Goal: Obtain resource: Obtain resource

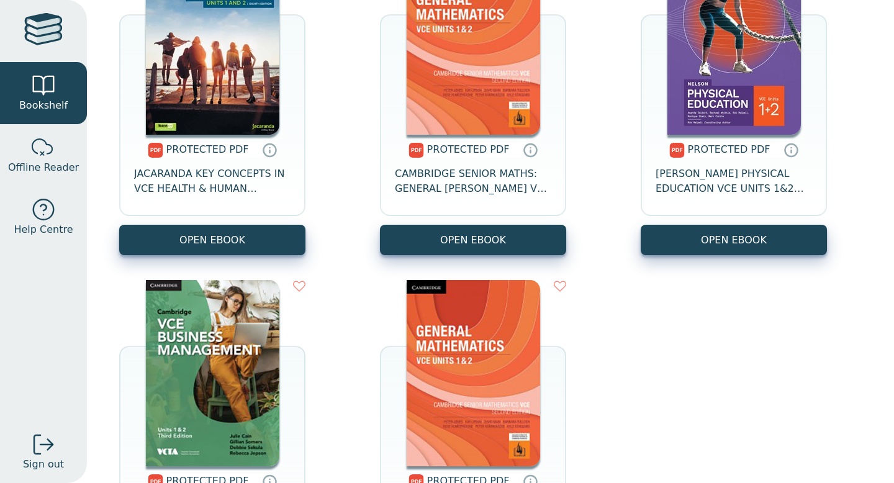
scroll to position [890, 0]
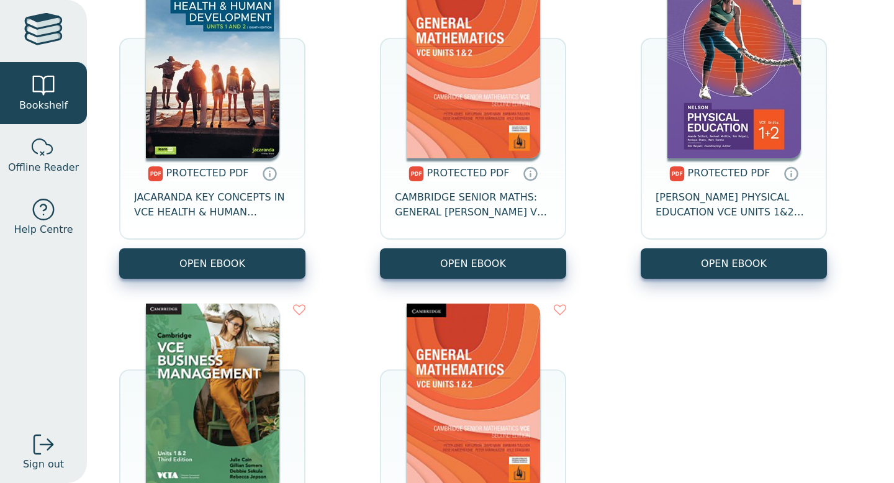
click at [451, 171] on span "PROTECTED PDF" at bounding box center [468, 173] width 83 height 12
click at [463, 132] on img at bounding box center [473, 65] width 133 height 186
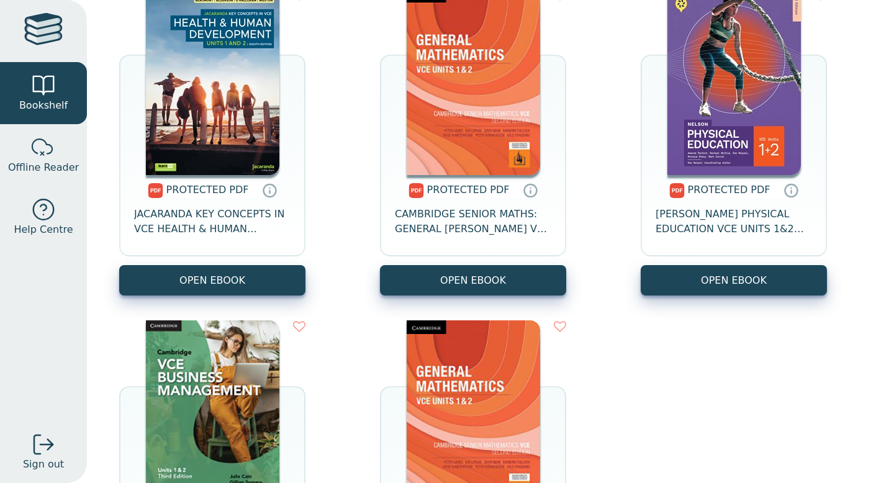
scroll to position [872, 0]
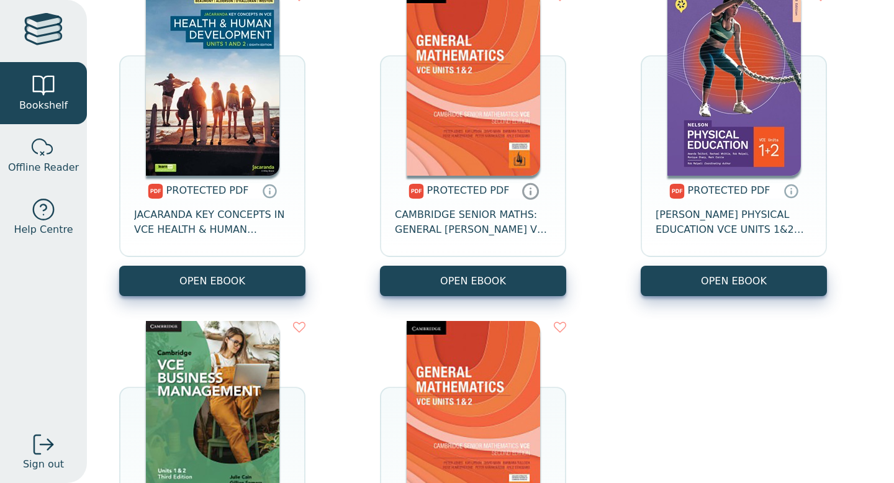
click at [526, 191] on icon at bounding box center [530, 191] width 19 height 18
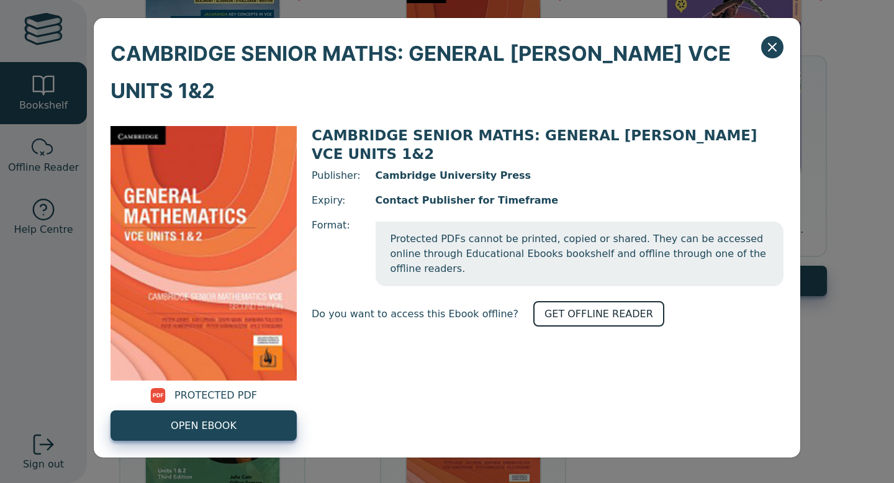
click at [570, 301] on link "GET OFFLINE READER" at bounding box center [598, 313] width 131 height 25
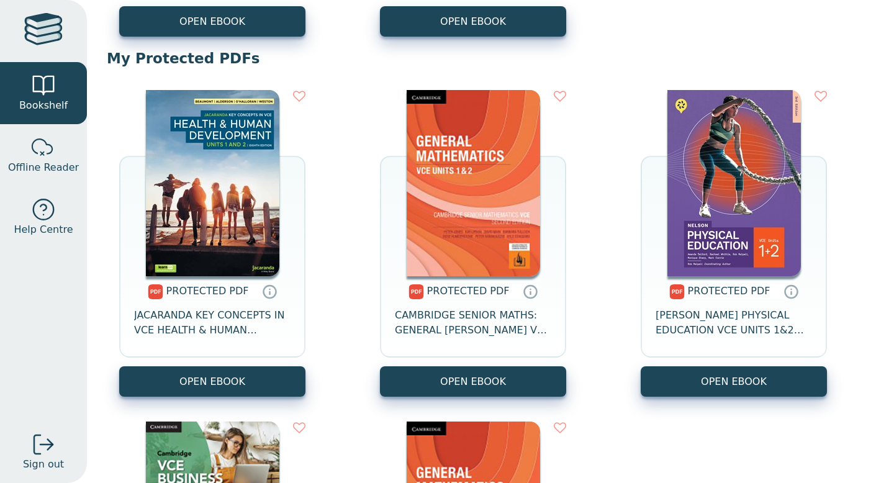
scroll to position [779, 0]
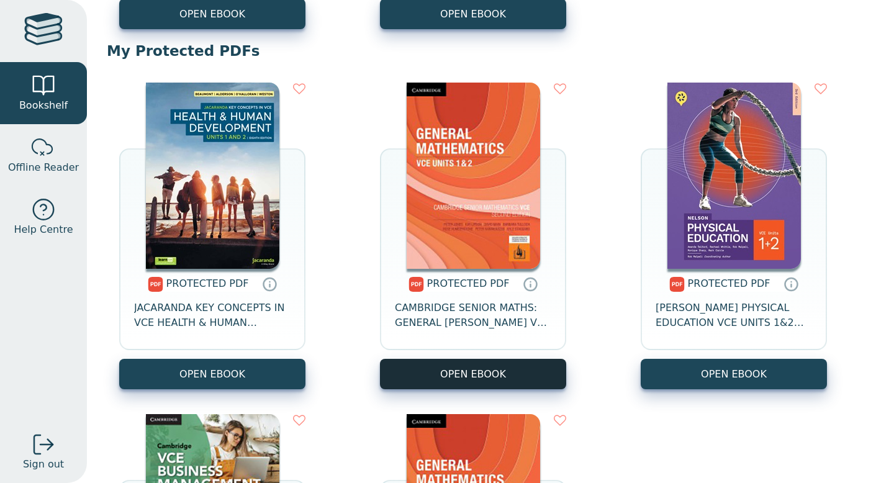
click at [509, 377] on link "OPEN EBOOK" at bounding box center [473, 374] width 186 height 30
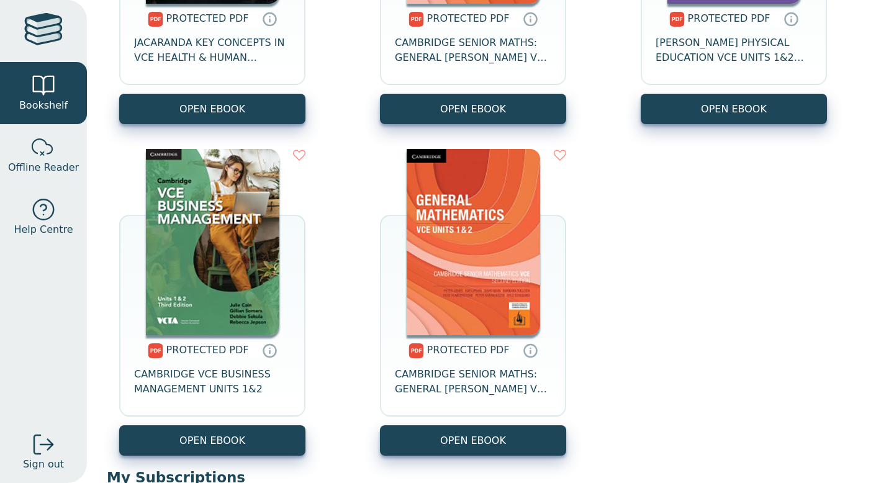
scroll to position [1110, 0]
